Goal: Task Accomplishment & Management: Manage account settings

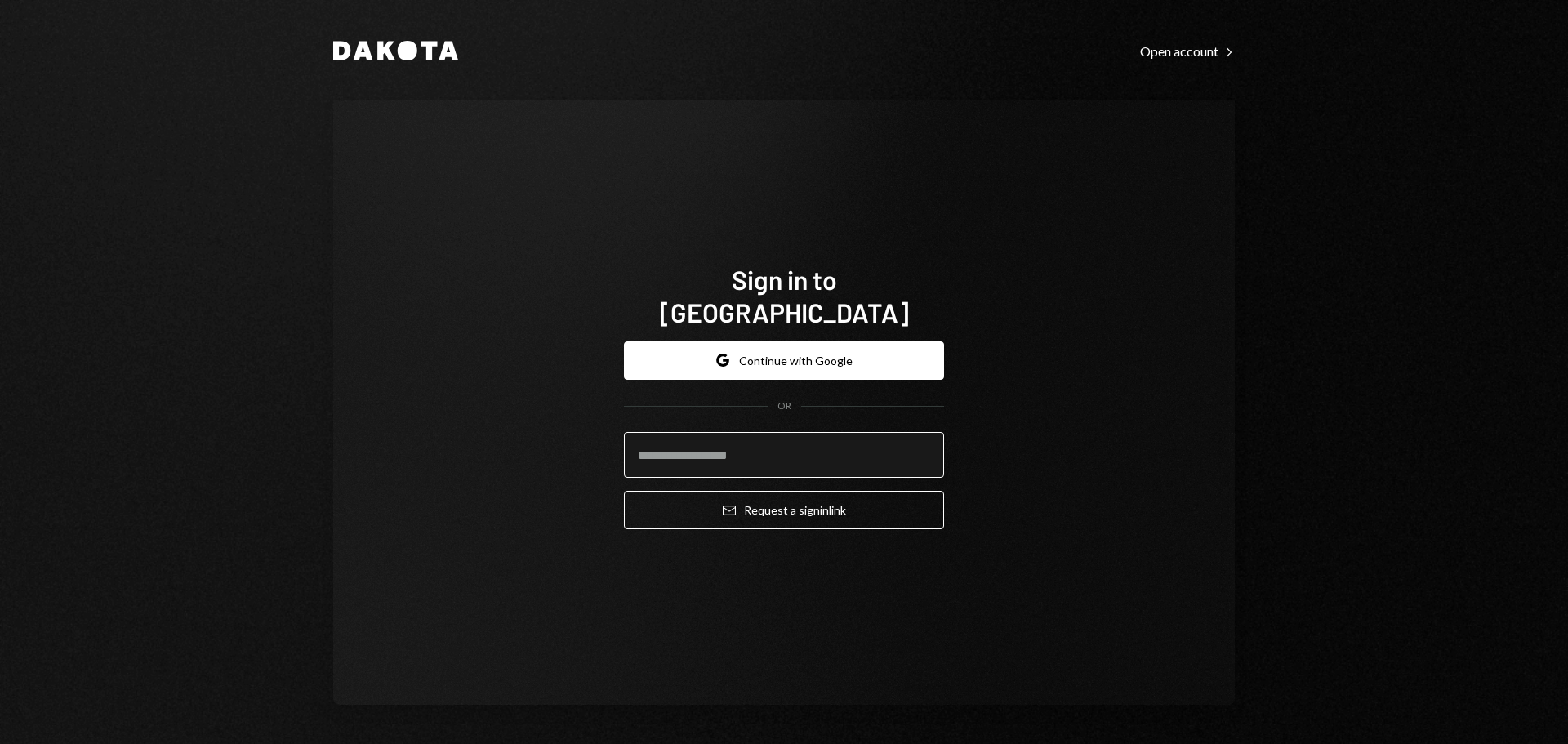
click at [731, 452] on input "email" at bounding box center [784, 455] width 320 height 45
click at [923, 447] on input "email" at bounding box center [784, 455] width 320 height 45
click at [0, 743] on com-1password-button at bounding box center [0, 744] width 0 height 0
type input "**********"
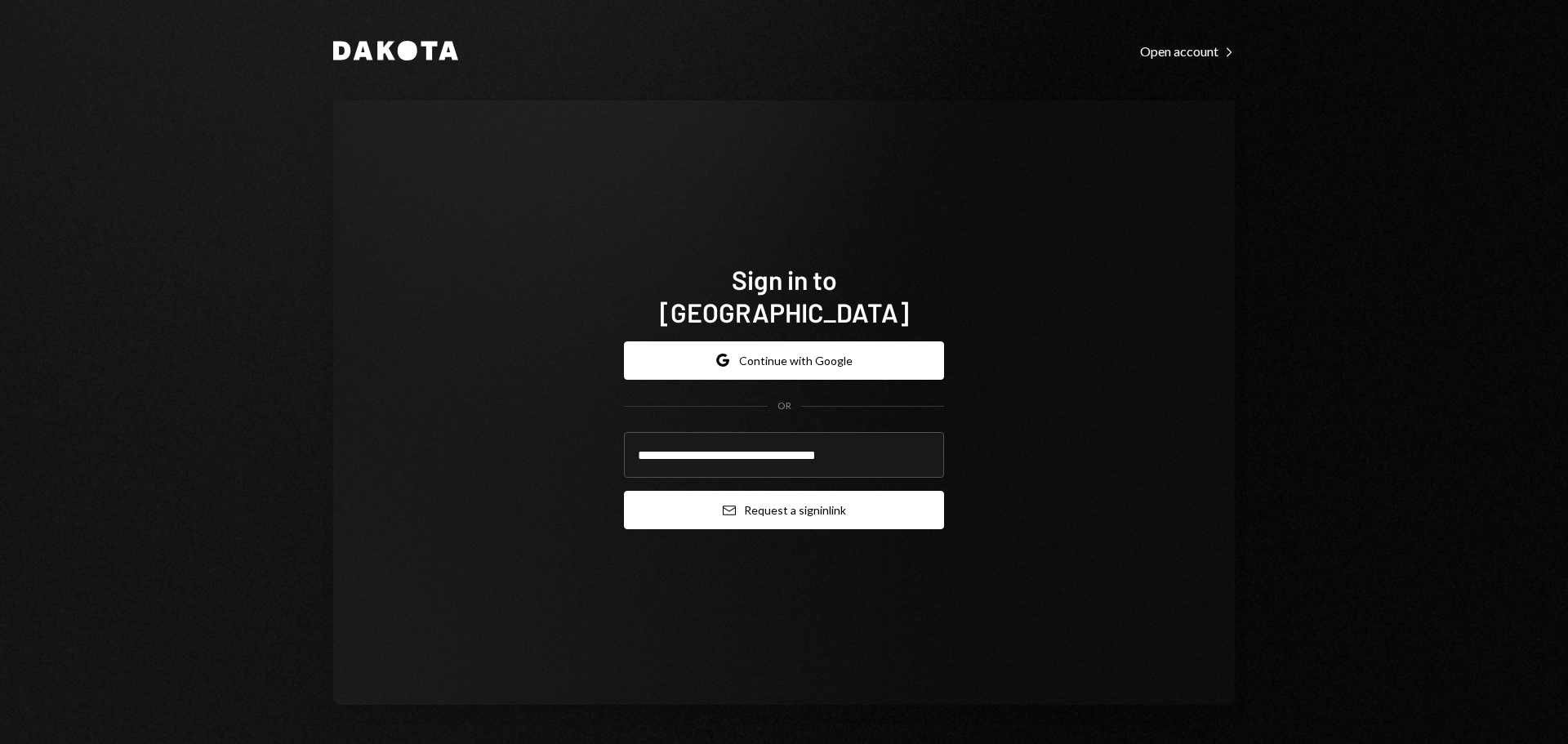
click at [788, 502] on button "Email Request a sign in link" at bounding box center [784, 510] width 320 height 38
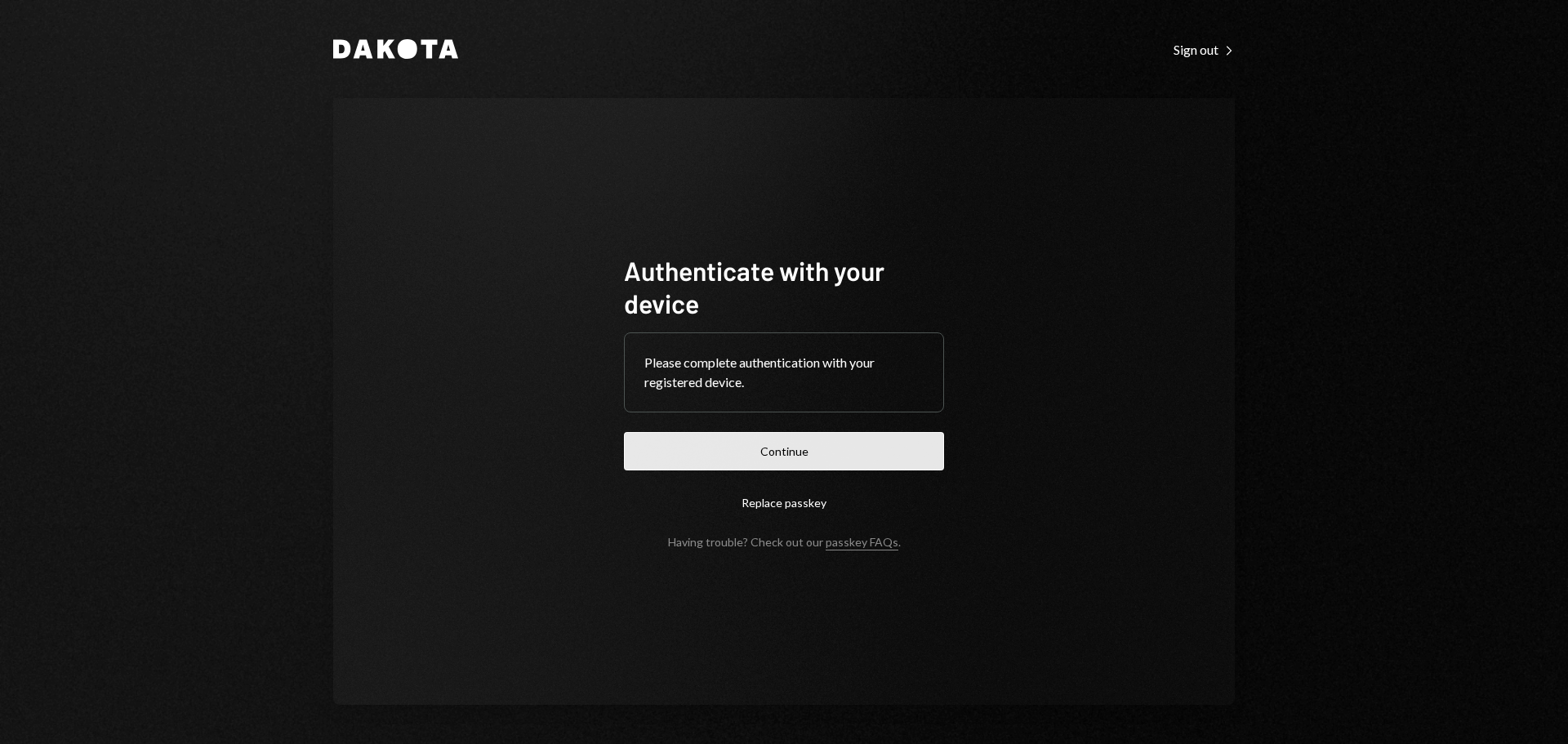
click at [750, 448] on button "Continue" at bounding box center [784, 451] width 320 height 38
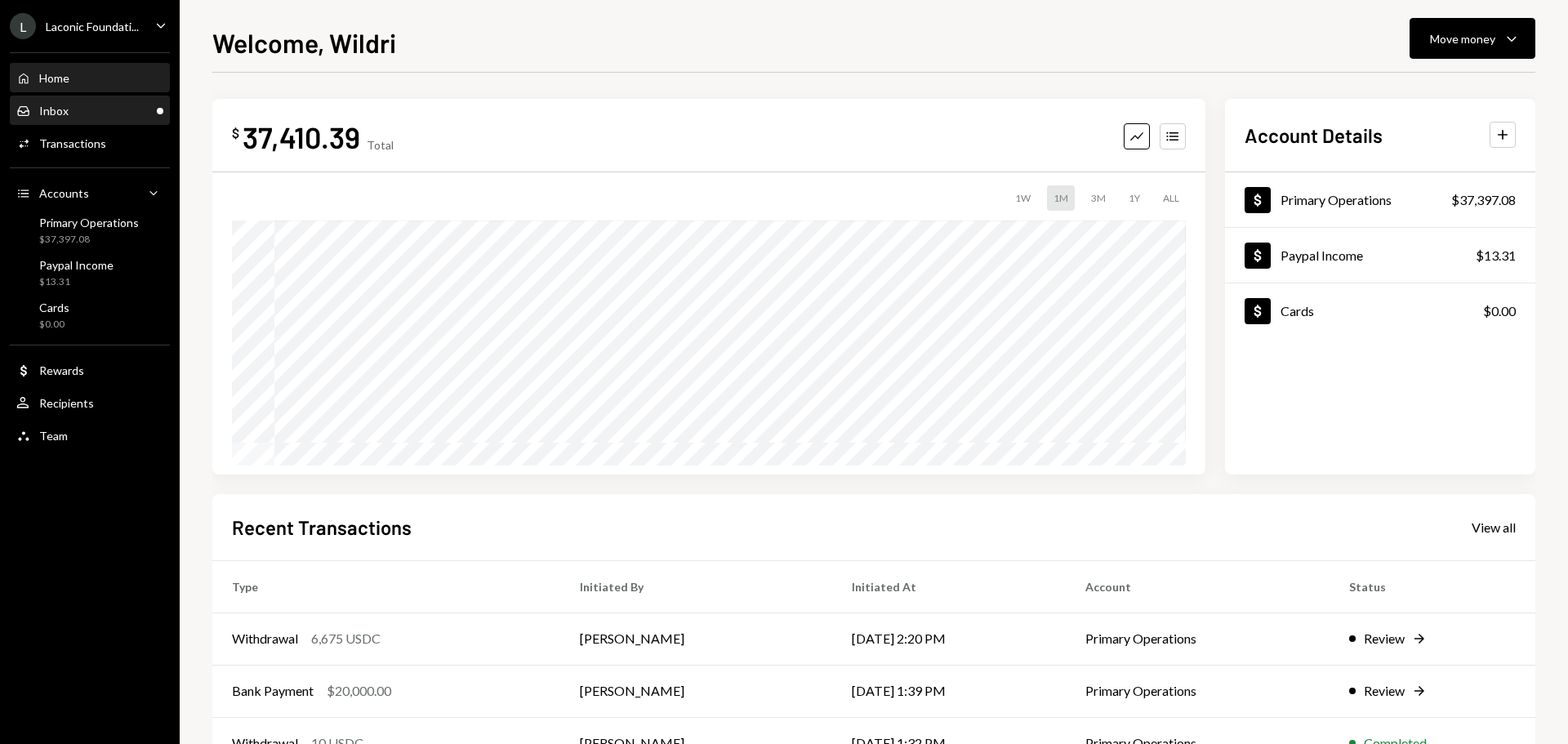
click at [83, 114] on div "Inbox Inbox" at bounding box center [89, 111] width 147 height 15
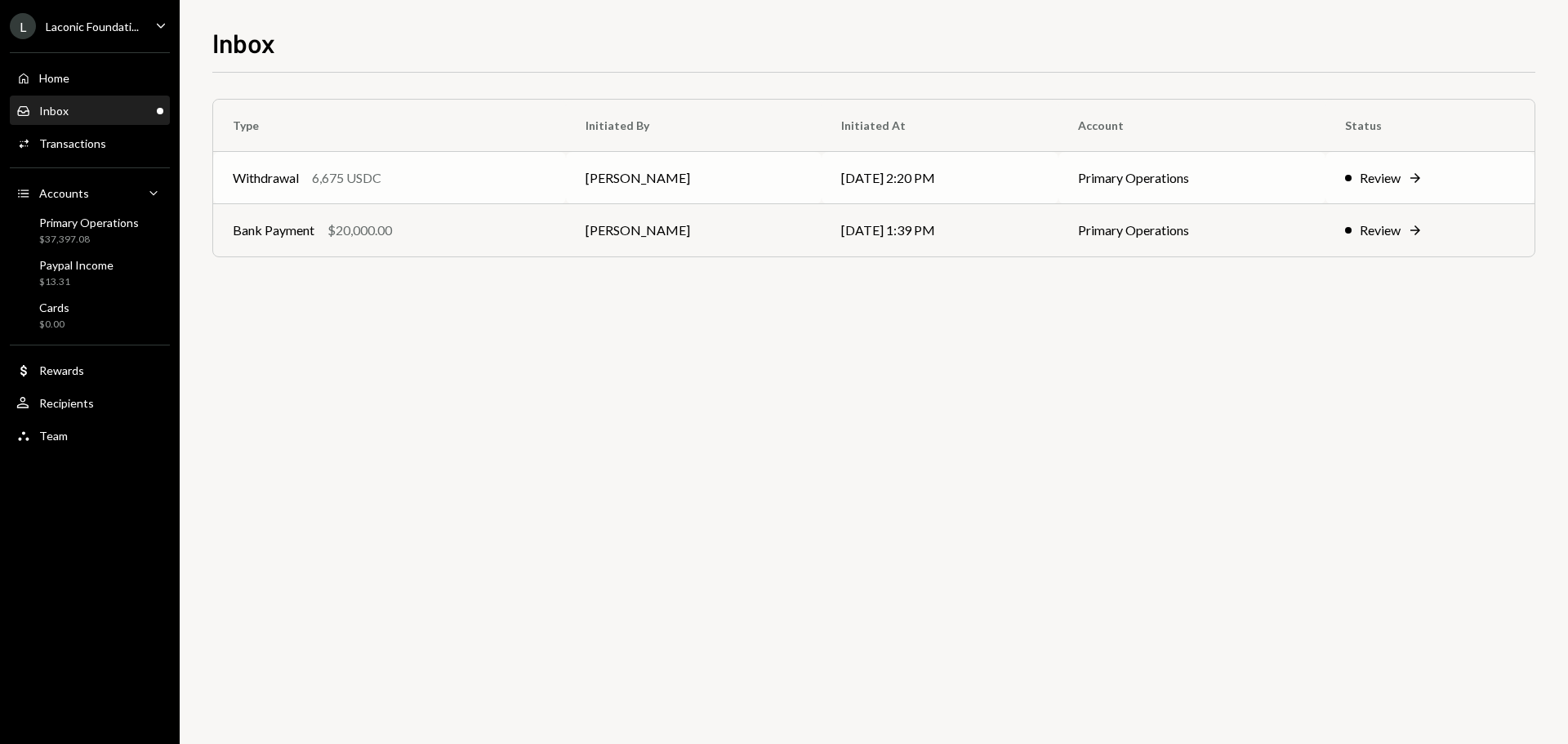
click at [589, 183] on td "[PERSON_NAME]" at bounding box center [693, 178] width 255 height 53
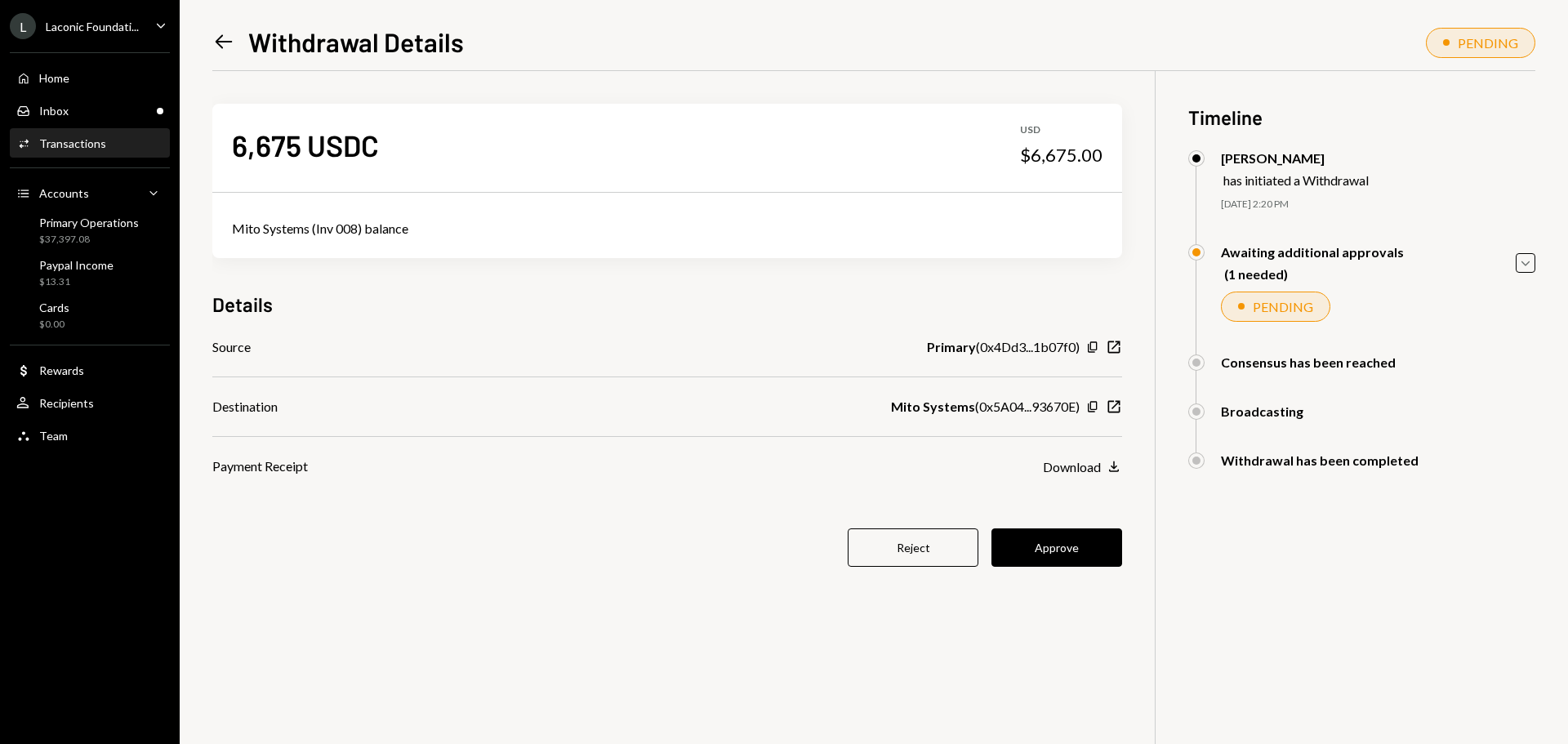
click at [98, 144] on div "Transactions" at bounding box center [72, 143] width 67 height 14
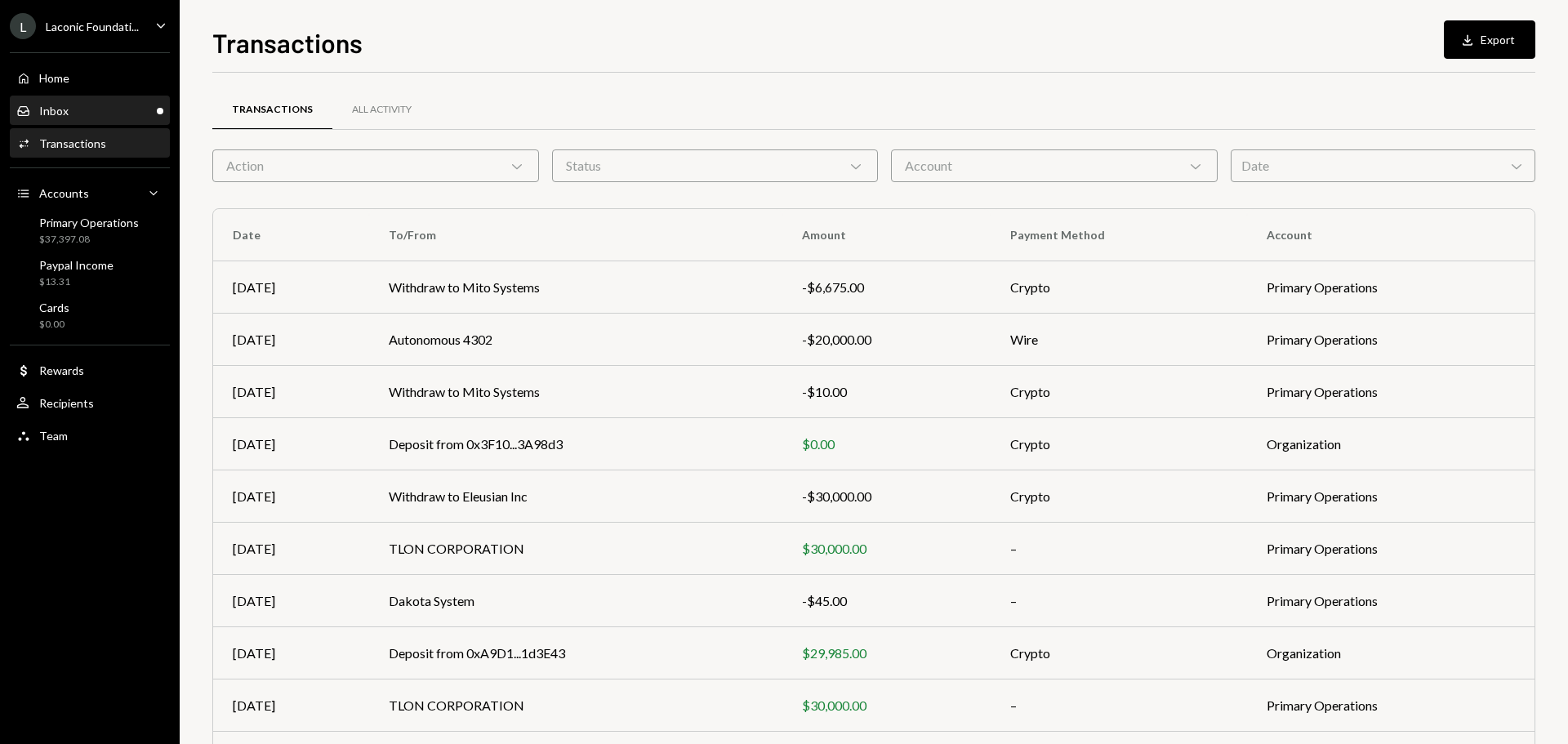
click at [108, 112] on div "Inbox Inbox" at bounding box center [89, 111] width 147 height 15
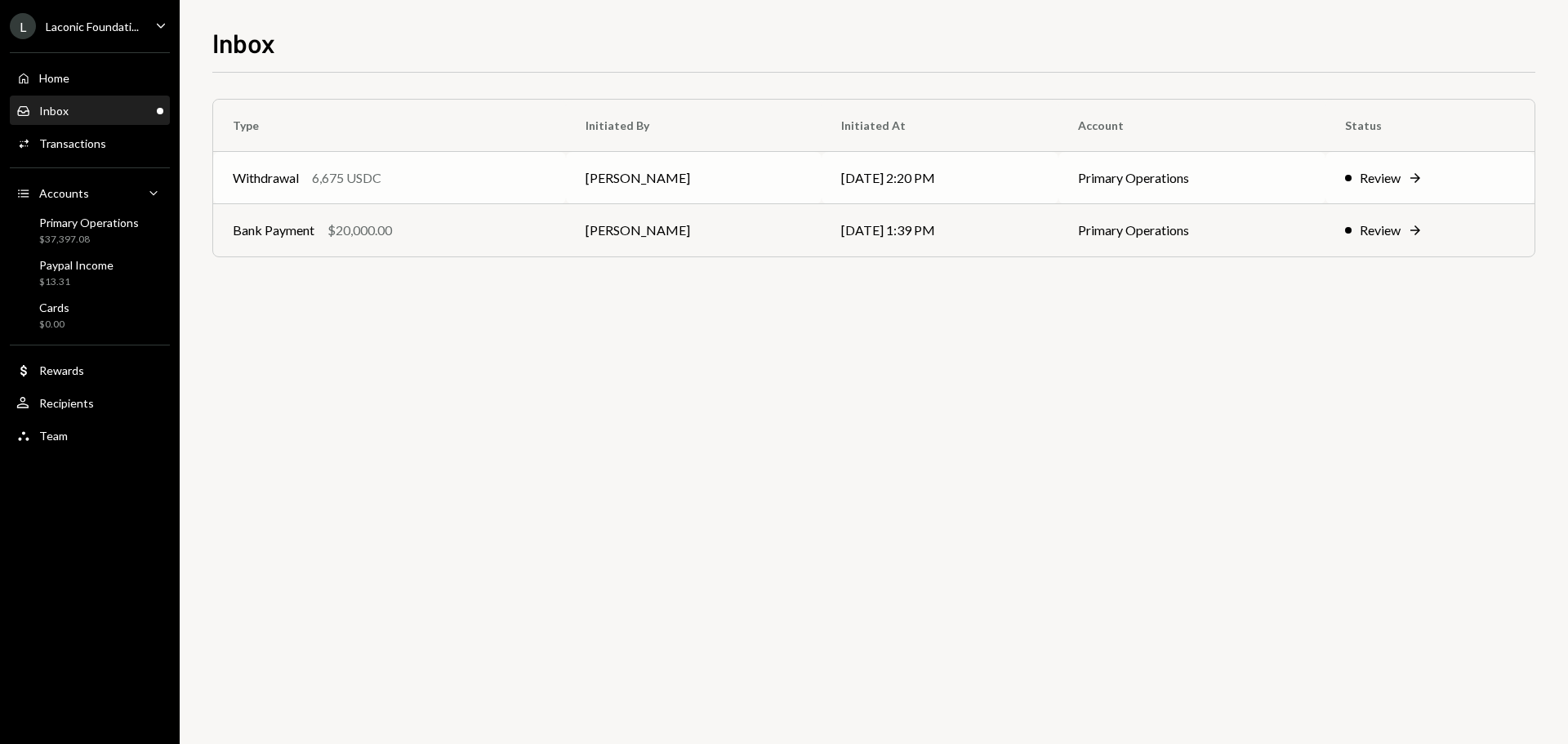
click at [650, 186] on td "[PERSON_NAME]" at bounding box center [693, 178] width 255 height 53
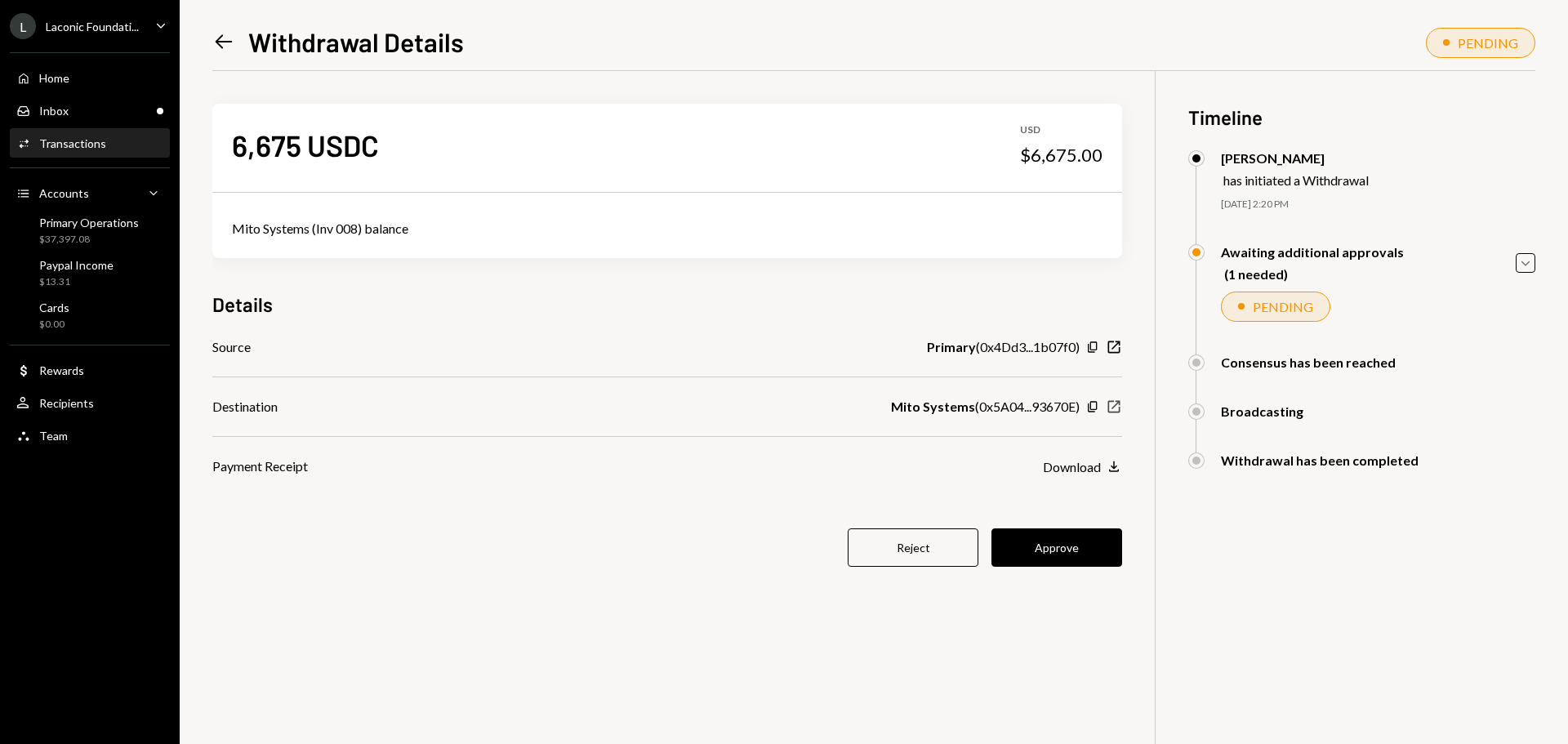
click at [1115, 408] on icon "New Window" at bounding box center [1114, 407] width 16 height 16
click at [90, 141] on div "Transactions" at bounding box center [72, 143] width 67 height 14
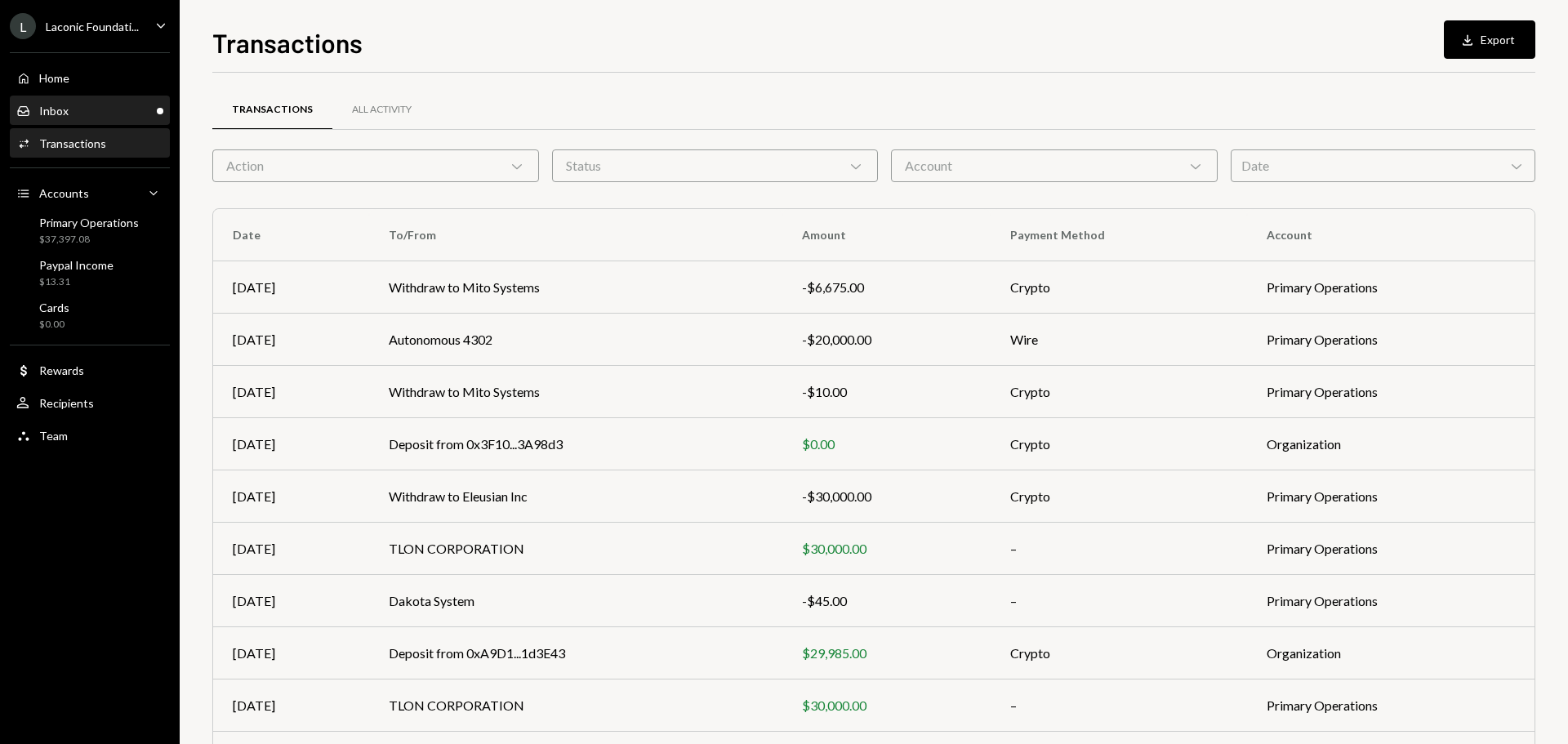
click at [85, 116] on div "Inbox Inbox" at bounding box center [89, 111] width 147 height 15
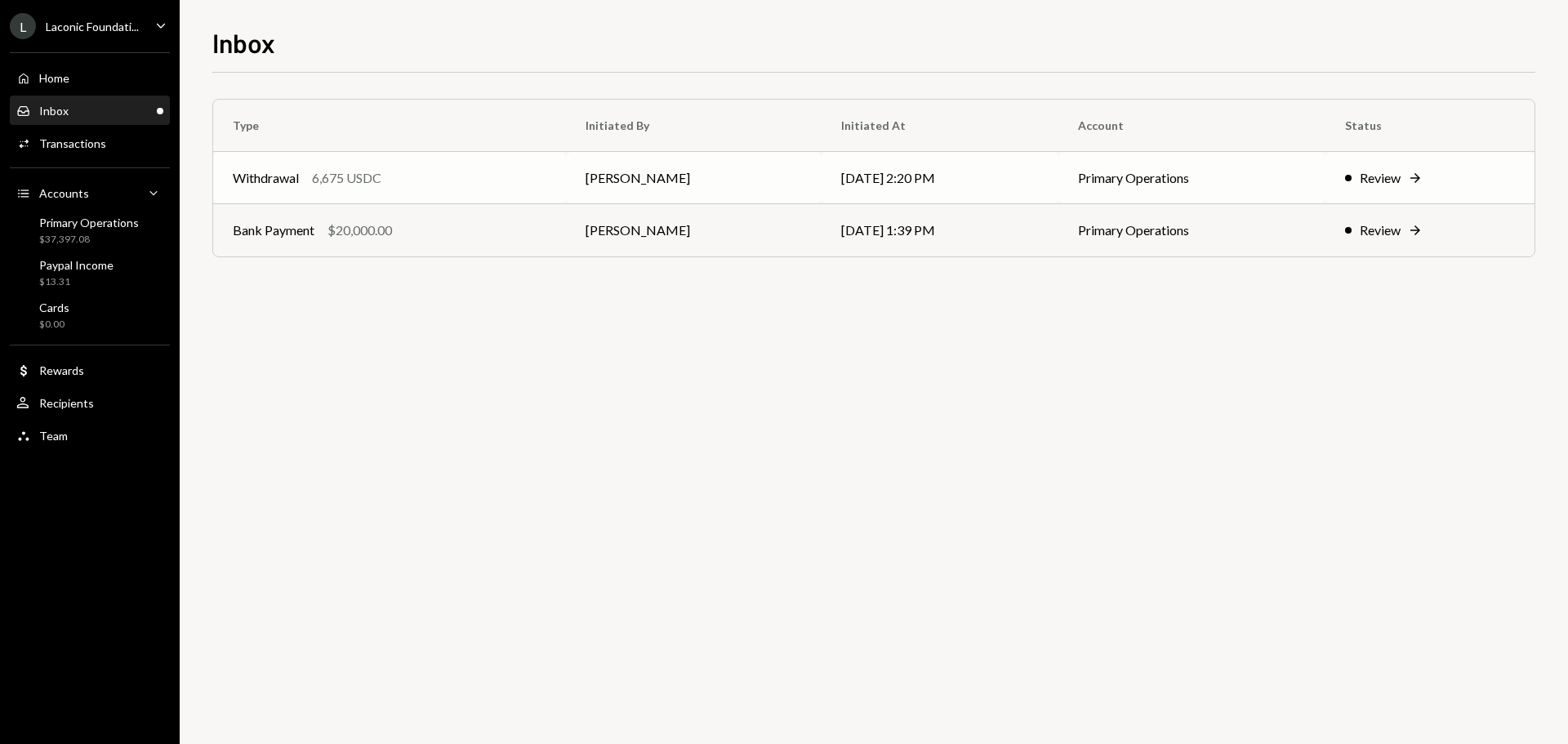
click at [648, 184] on td "[PERSON_NAME]" at bounding box center [693, 178] width 255 height 53
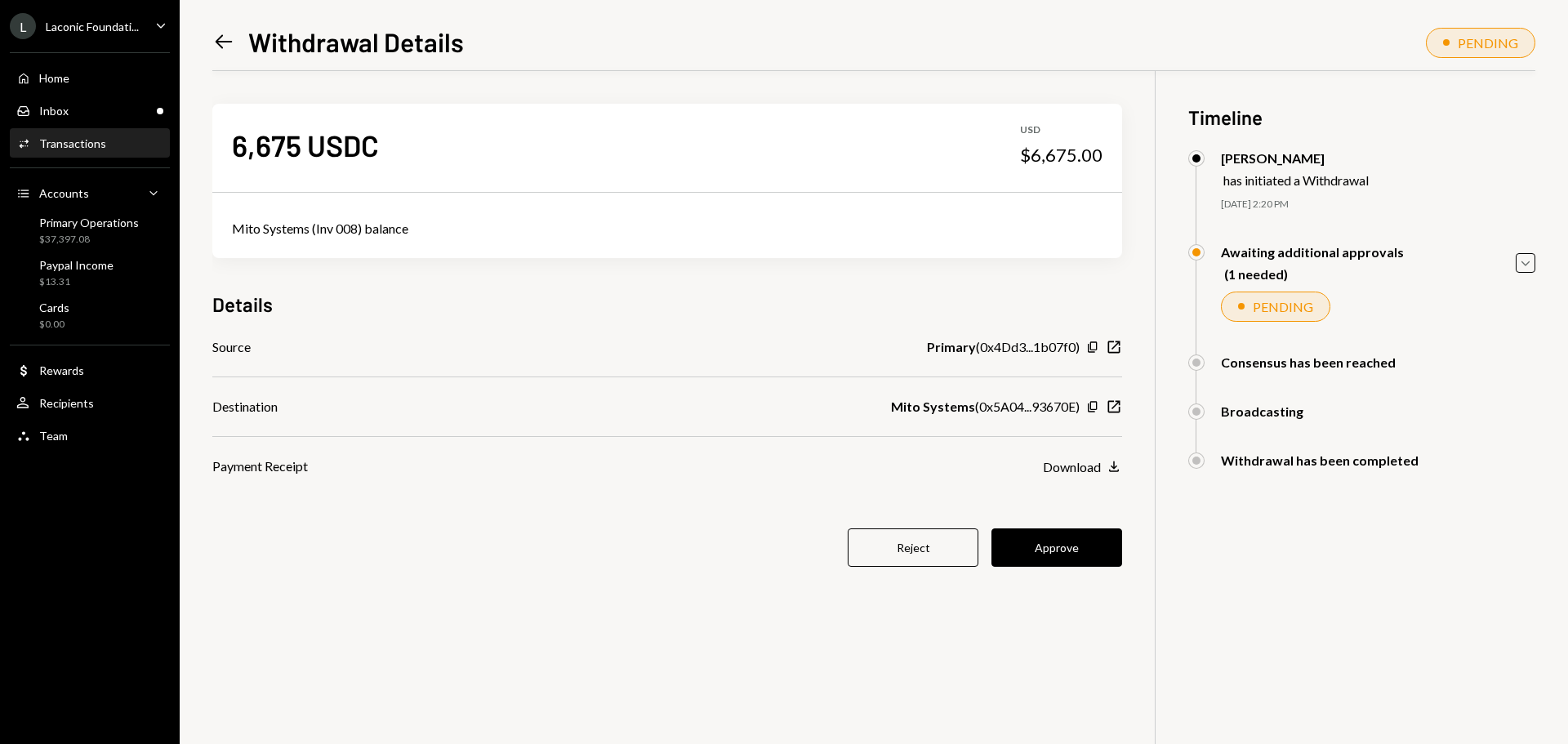
scroll to position [71, 0]
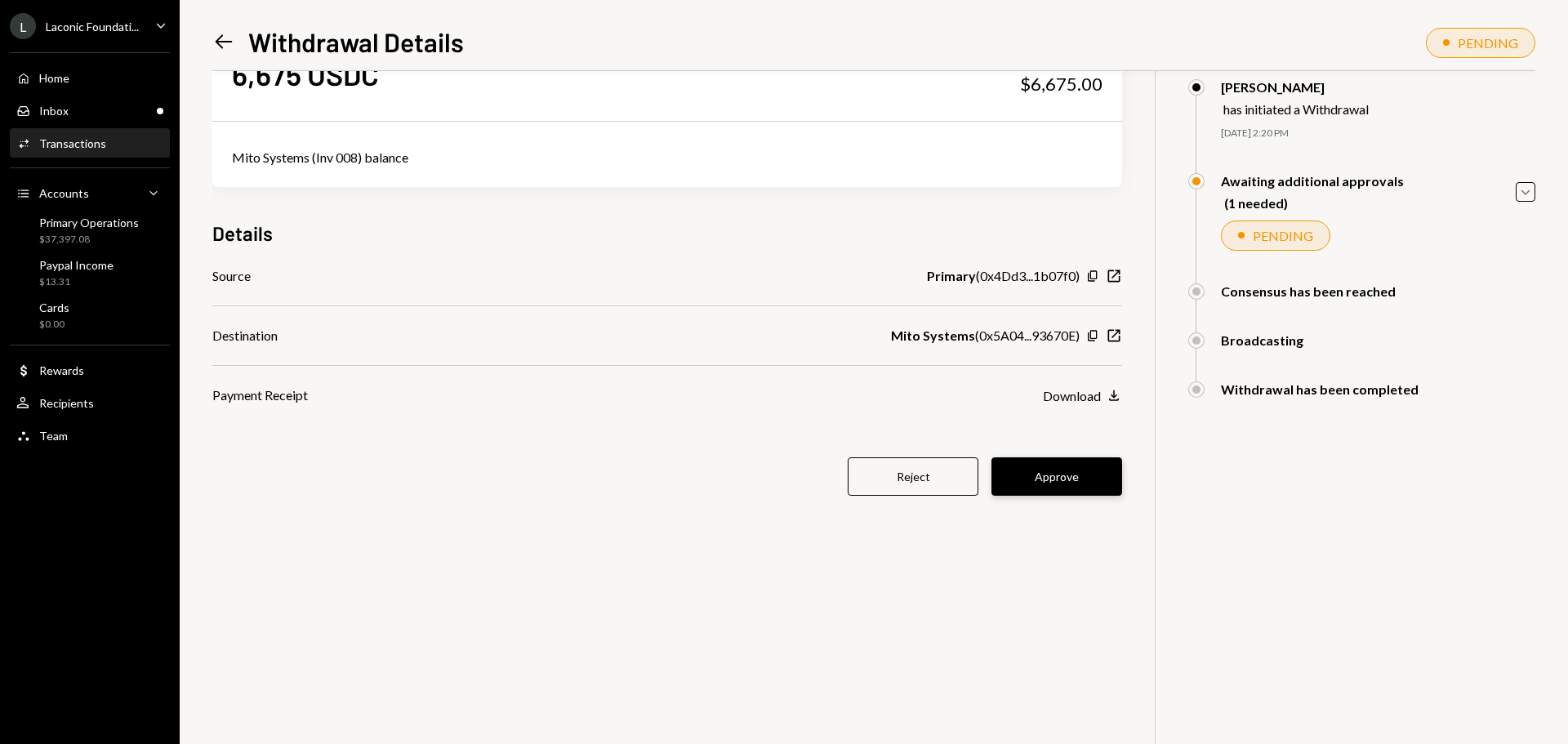
click at [1087, 481] on button "Approve" at bounding box center [1056, 476] width 131 height 38
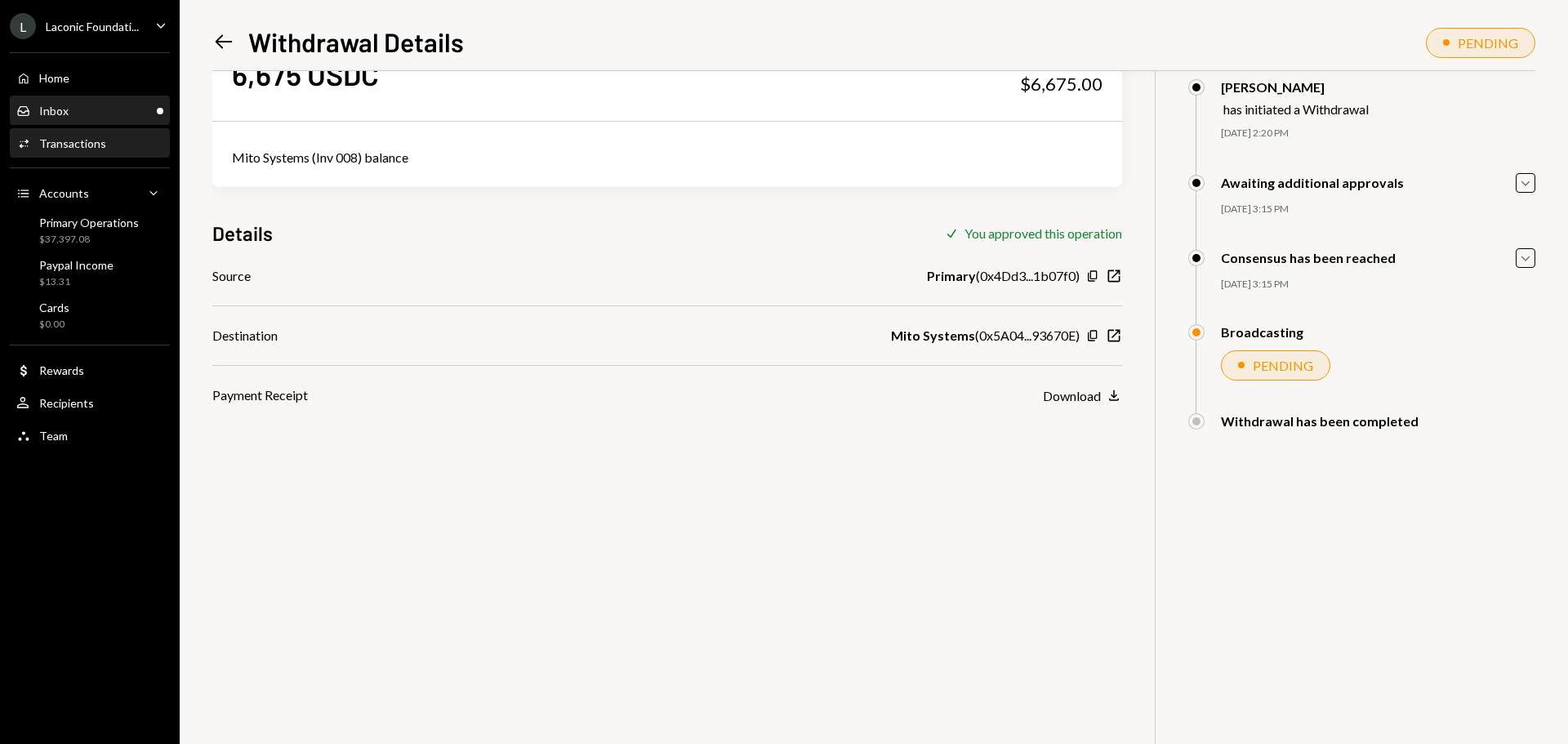
click at [124, 107] on div "Inbox Inbox" at bounding box center [89, 111] width 147 height 15
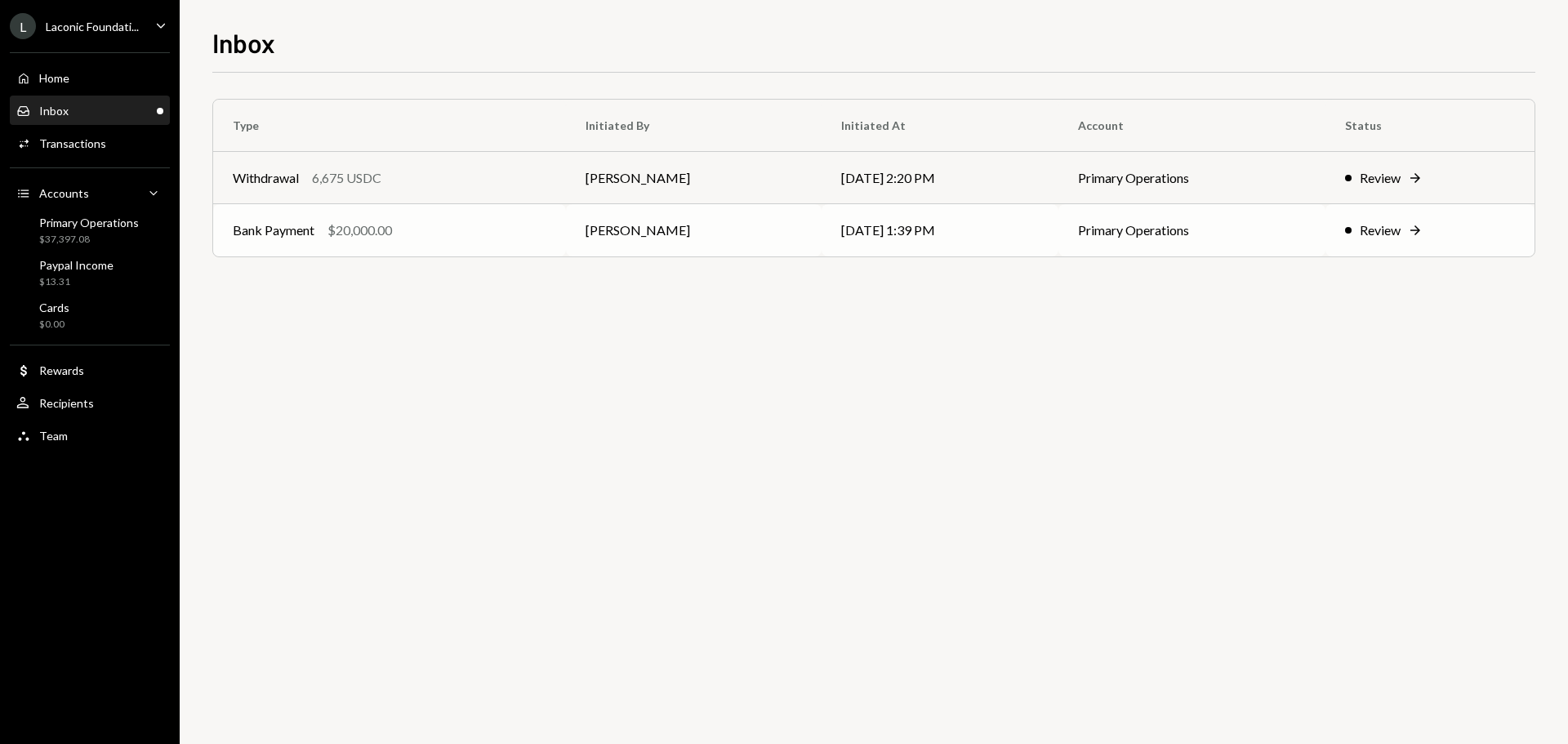
click at [626, 235] on td "[PERSON_NAME]" at bounding box center [693, 230] width 255 height 53
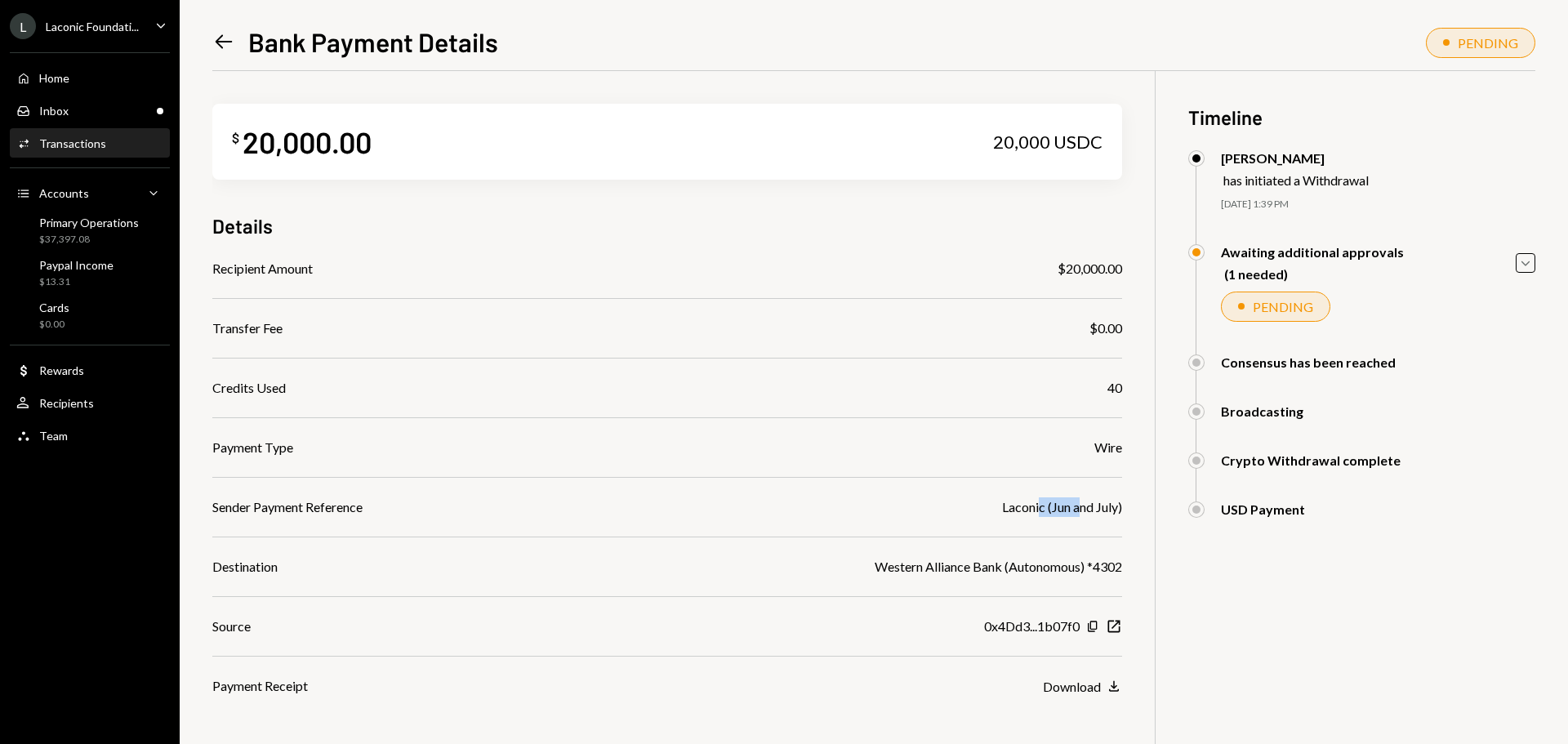
drag, startPoint x: 1038, startPoint y: 504, endPoint x: 1102, endPoint y: 503, distance: 64.0
click at [1082, 504] on div "Laconic (Jun and July)" at bounding box center [1062, 507] width 120 height 20
drag, startPoint x: 1103, startPoint y: 504, endPoint x: 1047, endPoint y: 505, distance: 56.0
click at [1047, 505] on div "Laconic (Jun and July)" at bounding box center [1062, 507] width 120 height 20
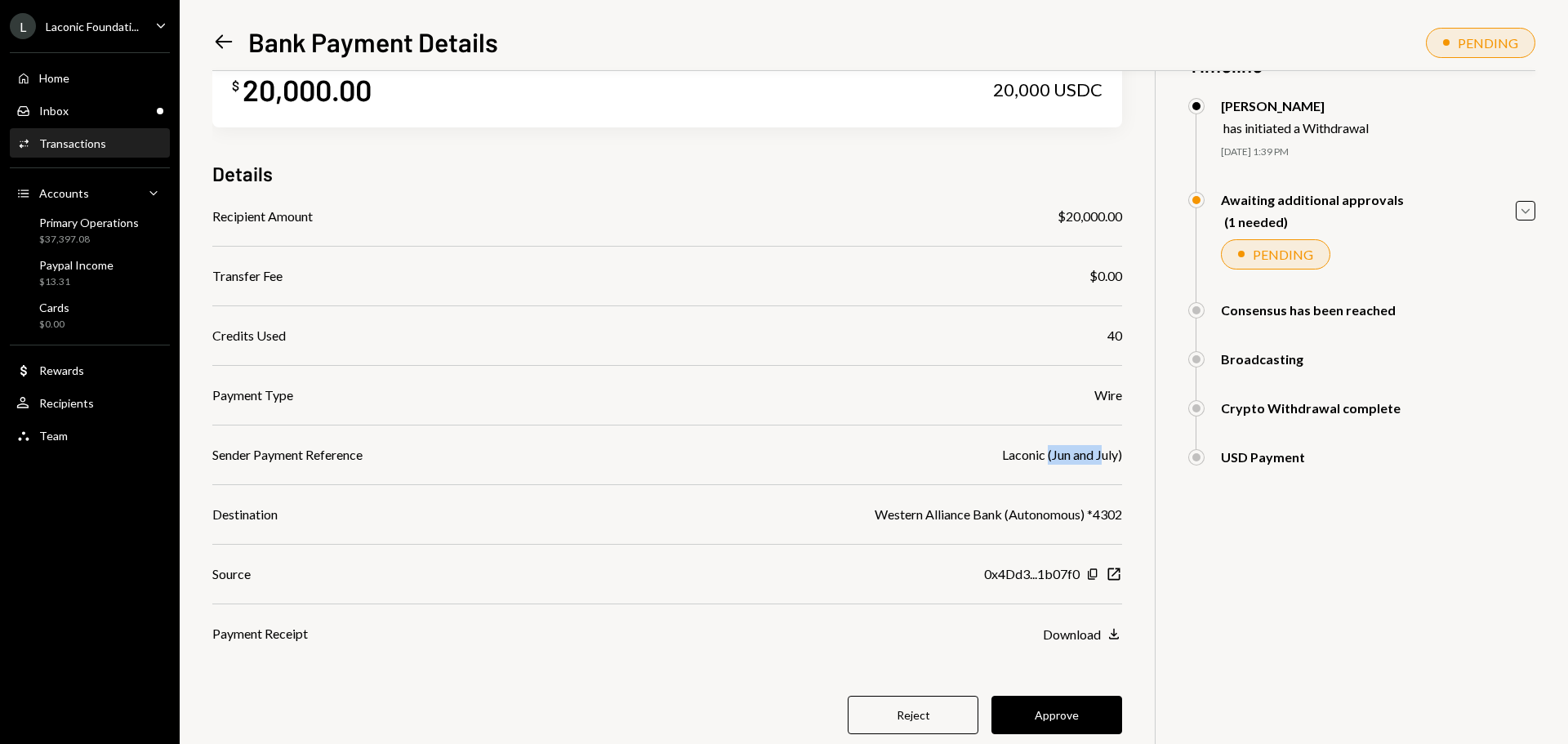
scroll to position [94, 0]
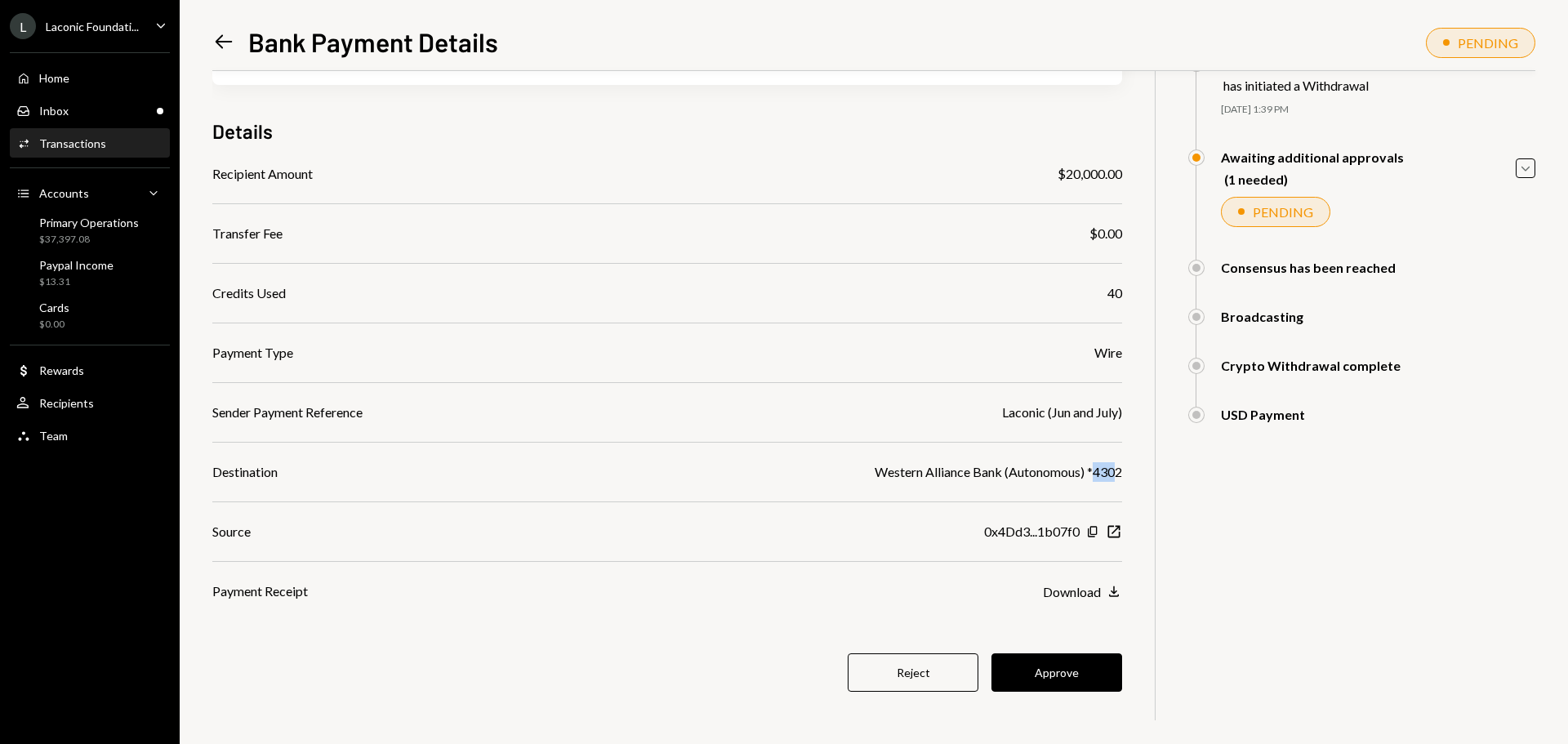
drag, startPoint x: 1096, startPoint y: 473, endPoint x: 1117, endPoint y: 473, distance: 21.0
click at [1117, 473] on div "Western Alliance Bank (Autonomous) *4302" at bounding box center [998, 473] width 247 height 20
drag, startPoint x: 1080, startPoint y: 414, endPoint x: 1039, endPoint y: 416, distance: 41.0
click at [1039, 416] on div "Laconic (Jun and July)" at bounding box center [1062, 412] width 120 height 20
drag, startPoint x: 1101, startPoint y: 413, endPoint x: 1053, endPoint y: 415, distance: 48.0
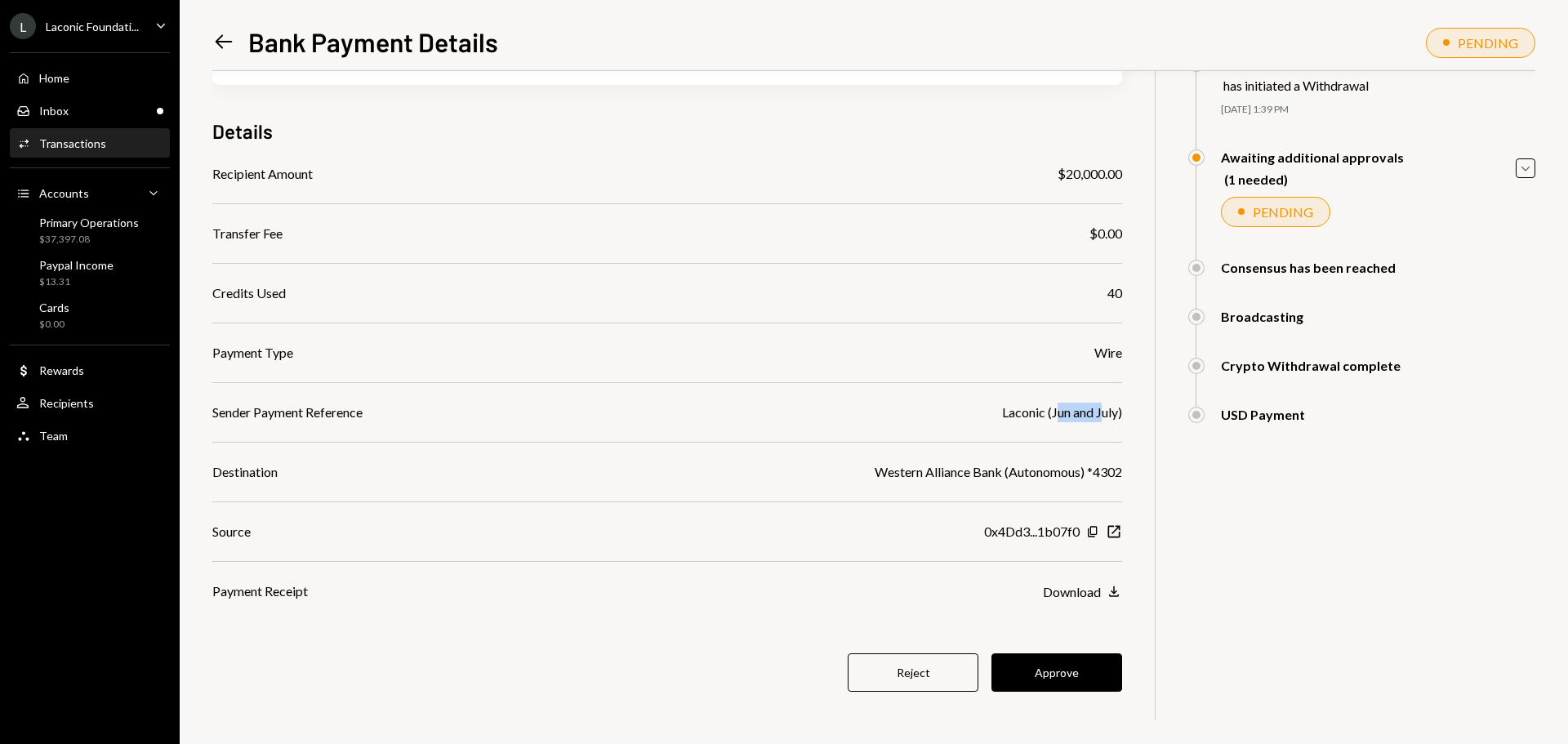
click at [1053, 415] on div "Laconic (Jun and July)" at bounding box center [1062, 412] width 120 height 20
click at [77, 402] on div "Recipients" at bounding box center [66, 403] width 54 height 14
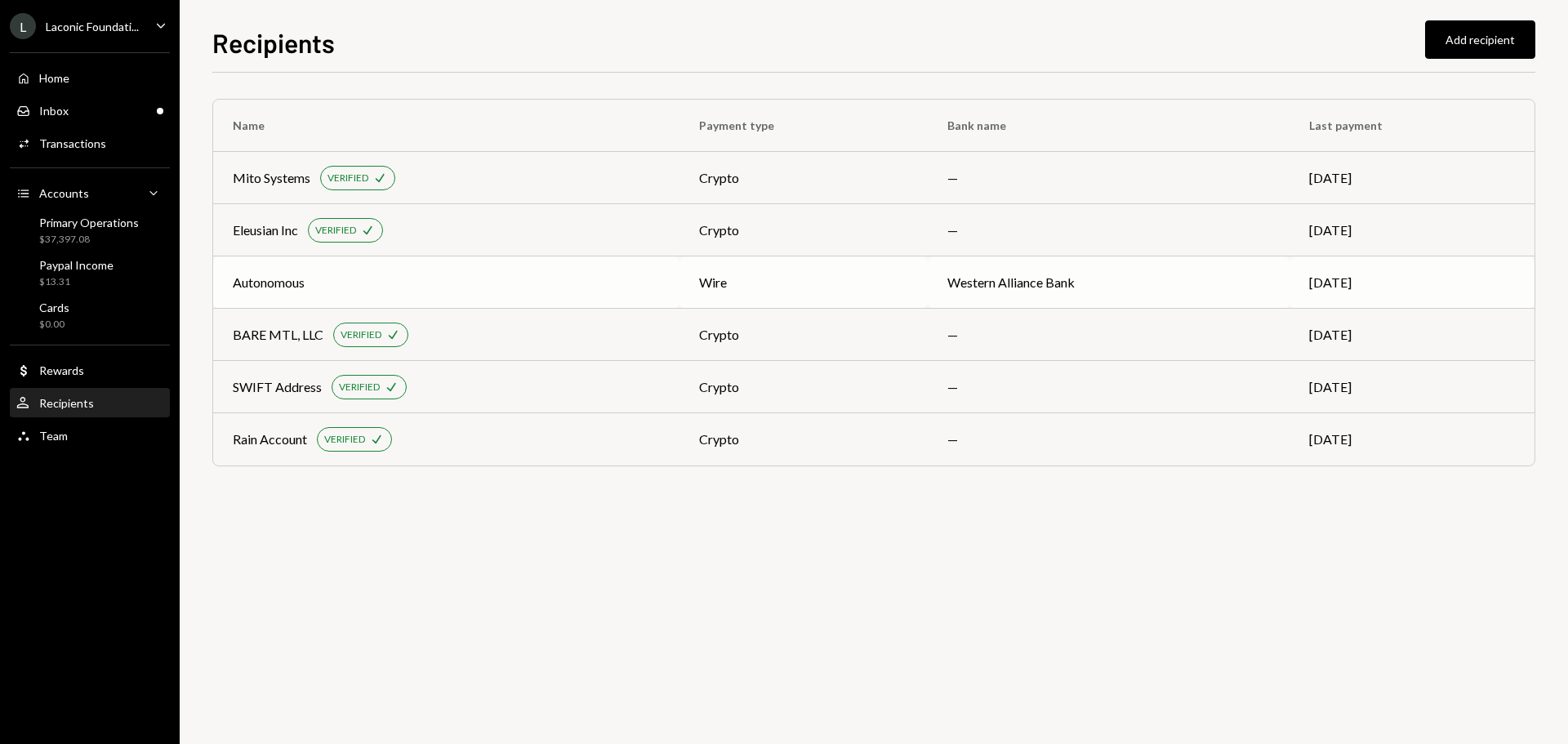
click at [424, 288] on div "Autonomous" at bounding box center [447, 283] width 427 height 20
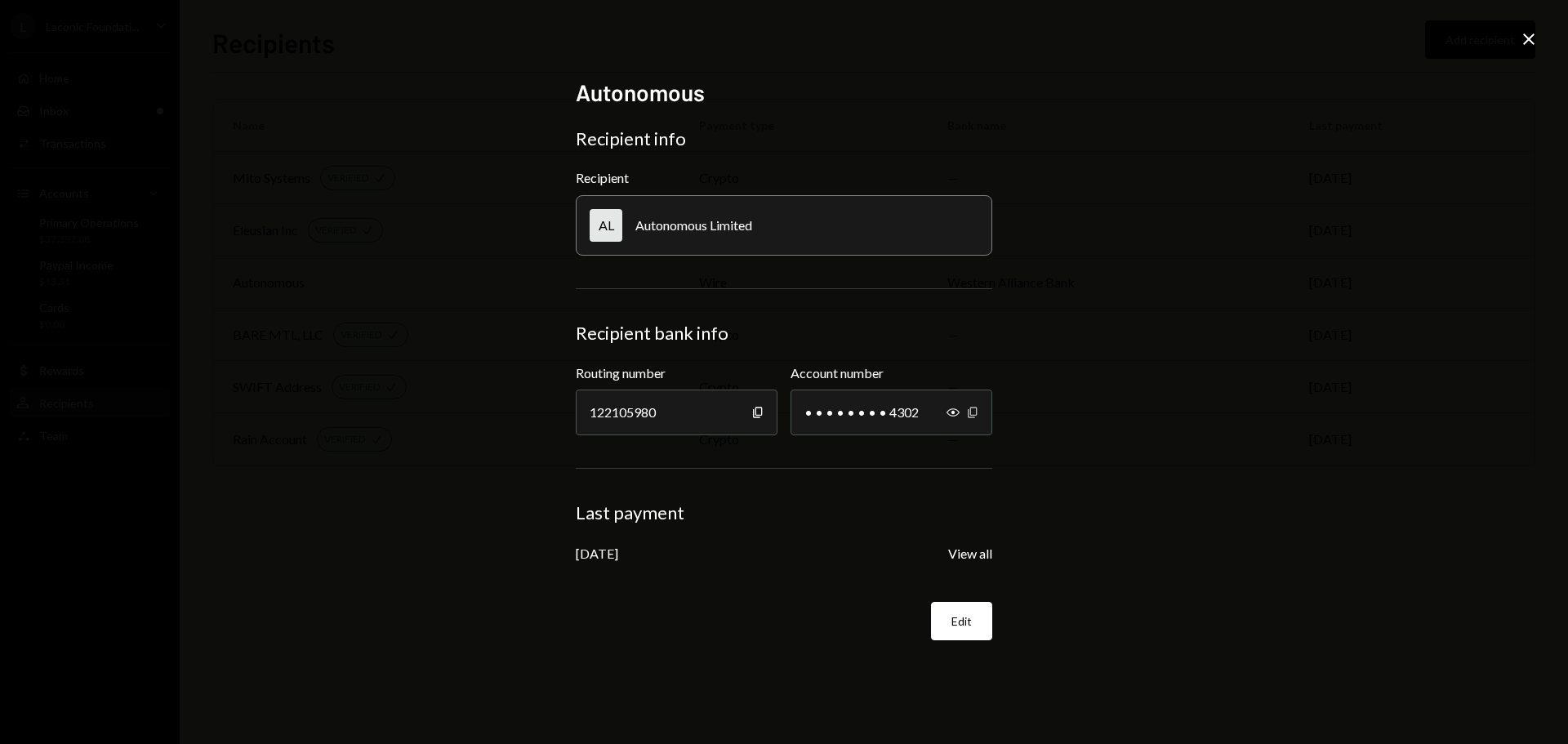
click at [966, 413] on icon "Copy" at bounding box center [973, 412] width 13 height 13
click at [752, 413] on icon "Copy" at bounding box center [757, 412] width 13 height 13
click at [1532, 37] on icon "Close" at bounding box center [1529, 39] width 20 height 20
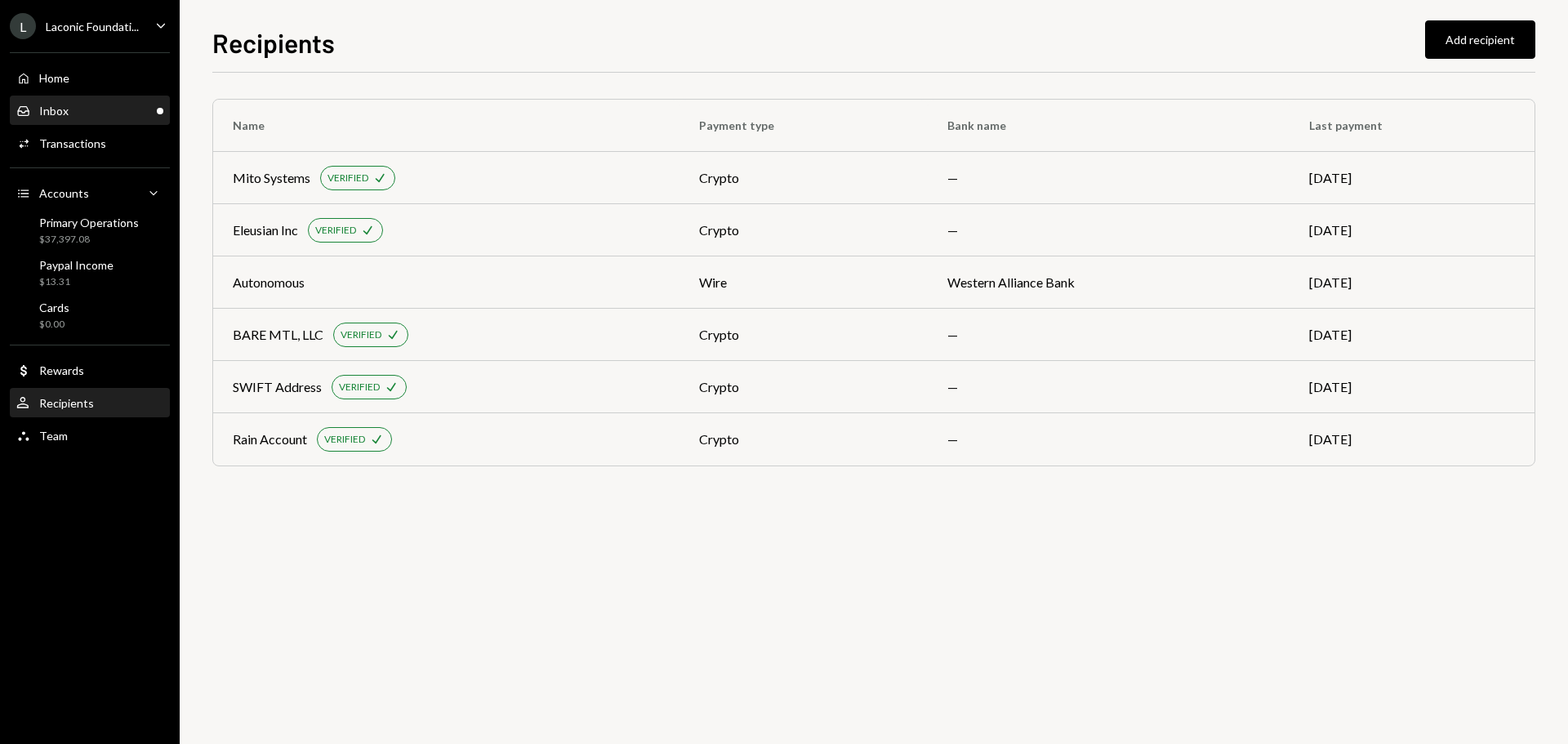
click at [101, 102] on div "Inbox Inbox" at bounding box center [89, 110] width 147 height 28
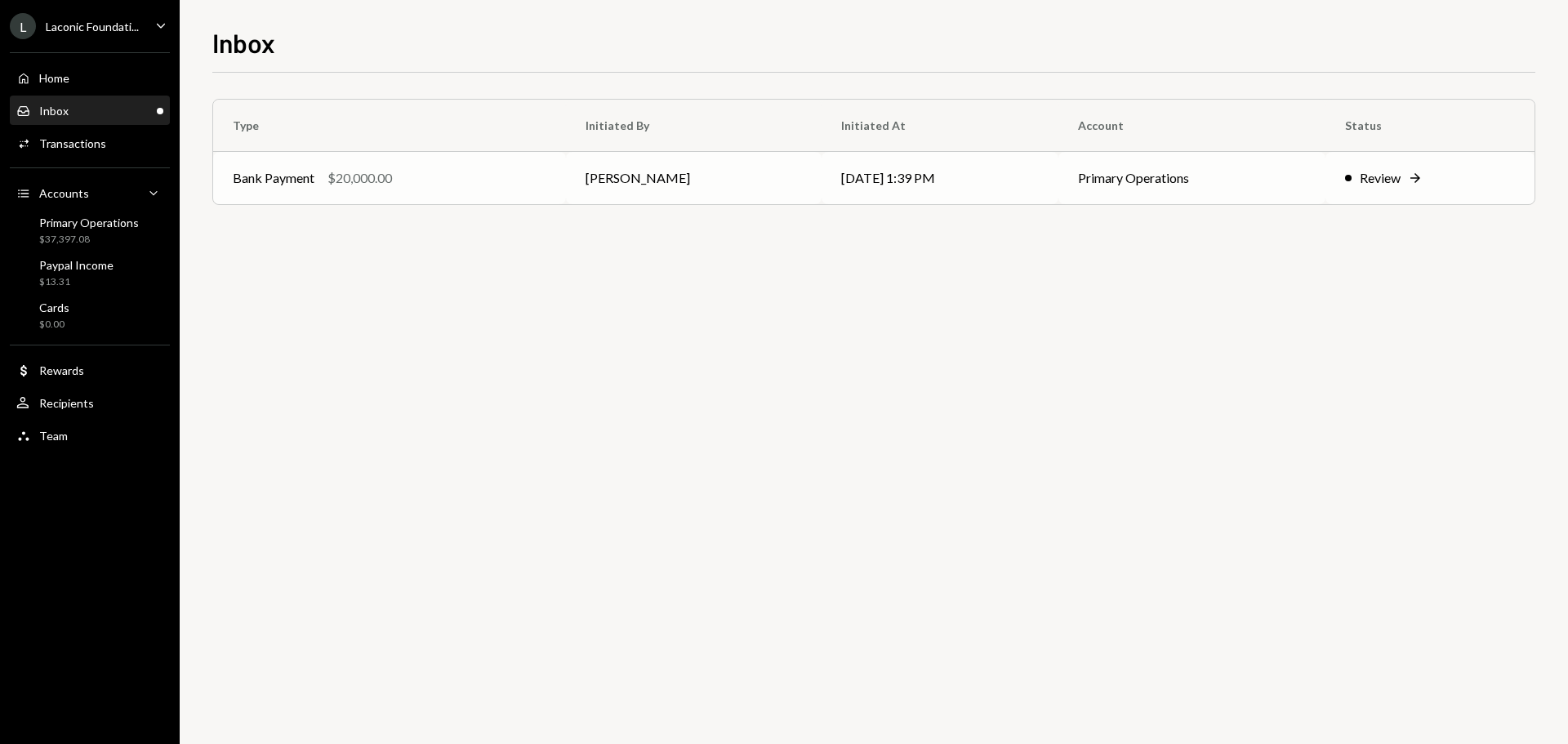
click at [748, 194] on td "[PERSON_NAME]" at bounding box center [693, 178] width 255 height 53
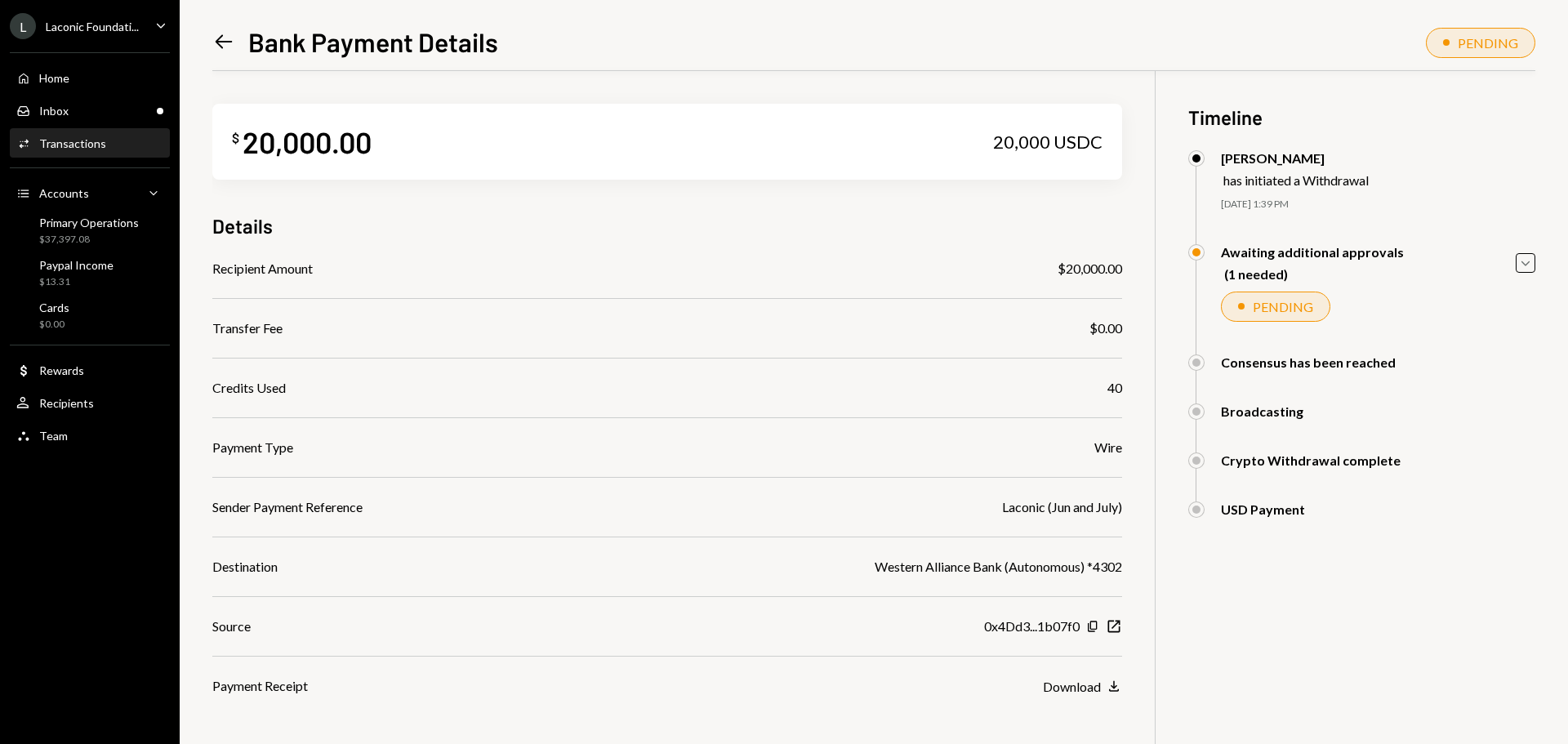
scroll to position [94, 0]
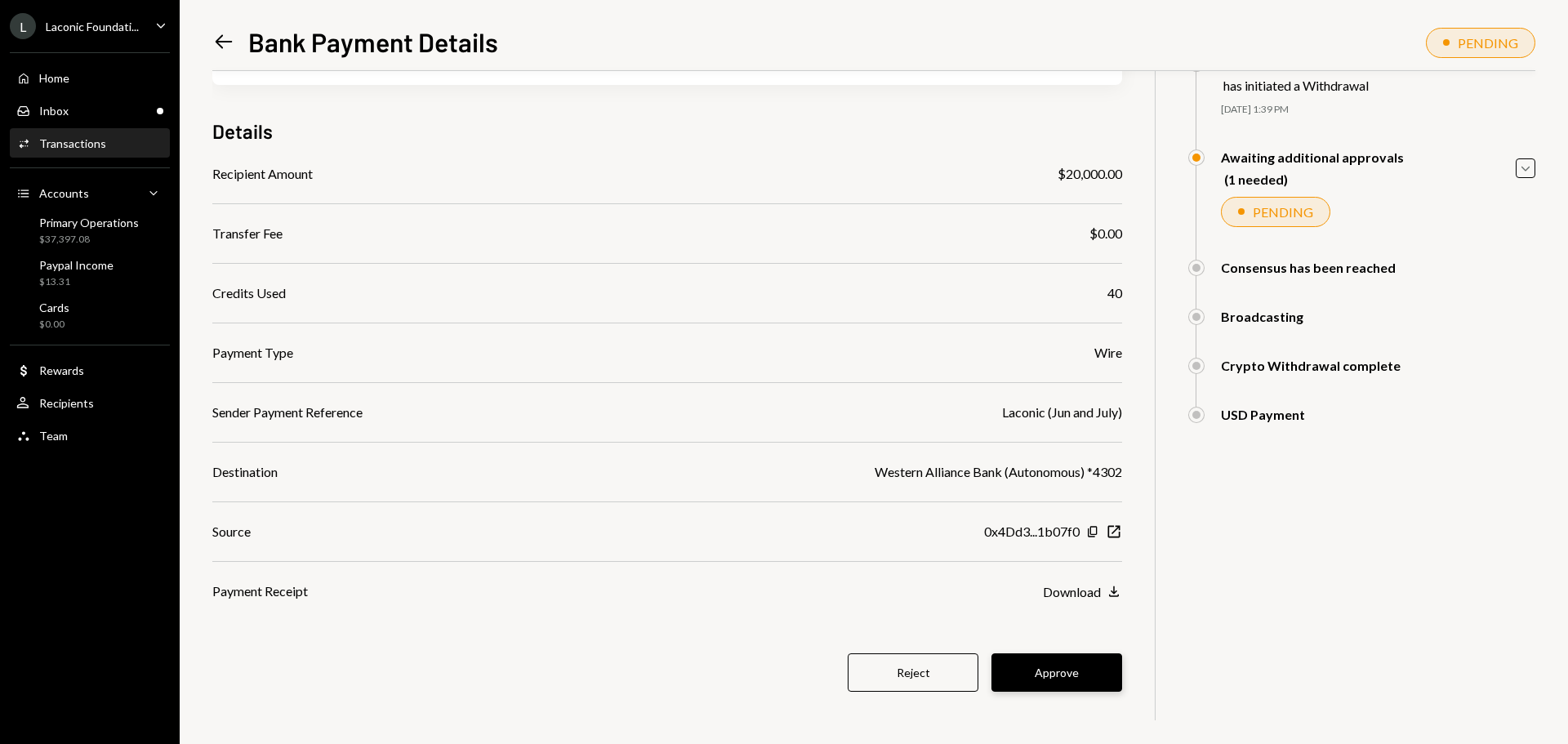
click at [1093, 664] on button "Approve" at bounding box center [1056, 672] width 131 height 38
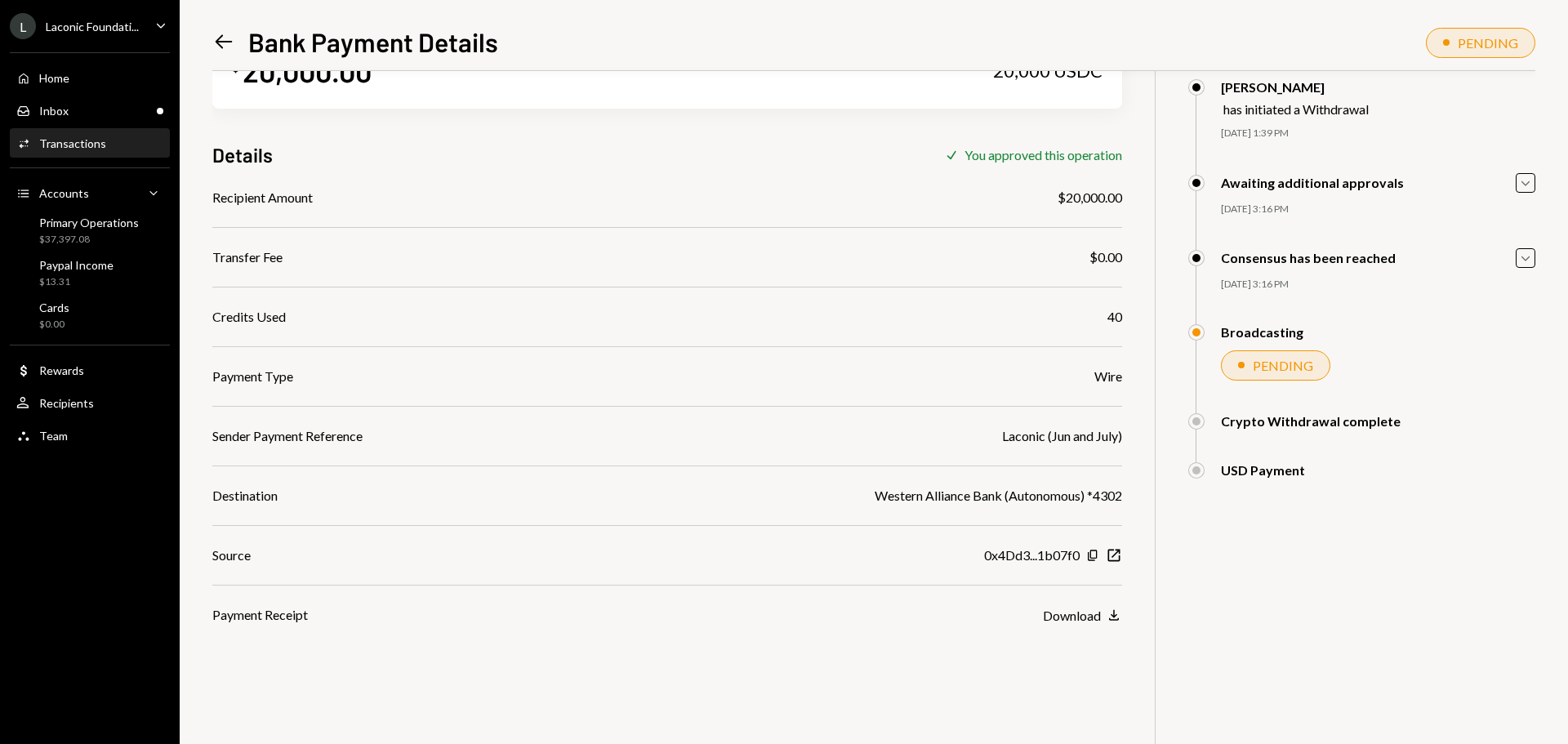
scroll to position [71, 0]
